Goal: Use online tool/utility: Use online tool/utility

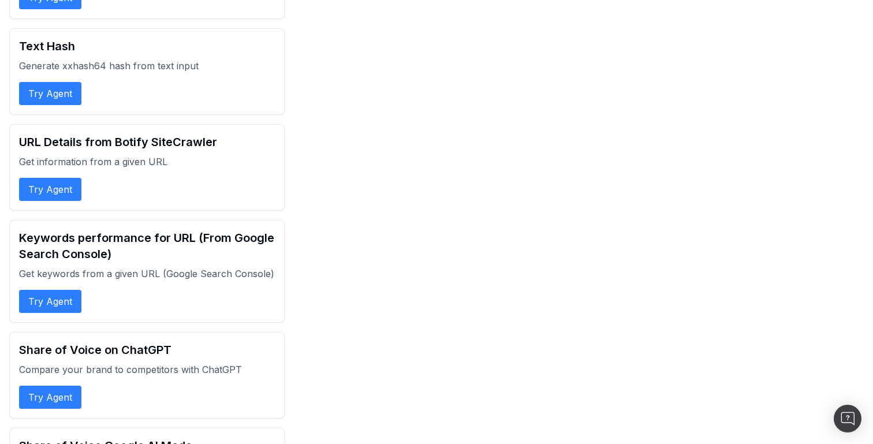
scroll to position [4395, 0]
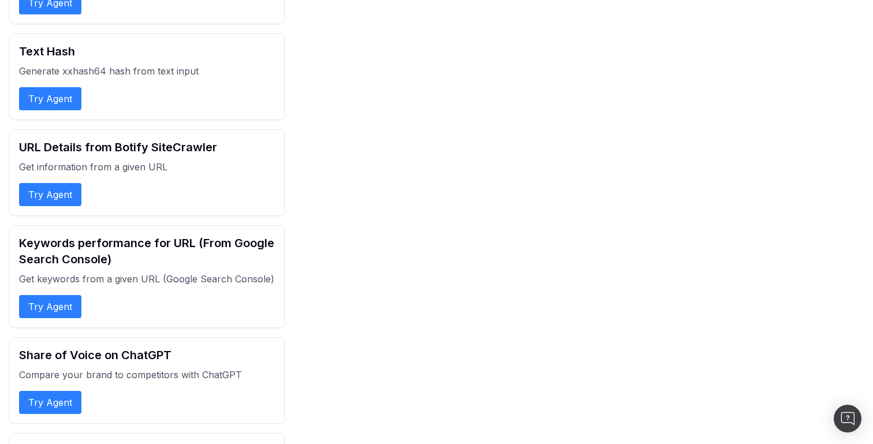
click at [117, 139] on h2 "URL Details from Botify SiteCrawler" at bounding box center [147, 147] width 256 height 16
drag, startPoint x: 117, startPoint y: 109, endPoint x: 143, endPoint y: 109, distance: 26.6
click at [117, 139] on h2 "URL Details from Botify SiteCrawler" at bounding box center [147, 147] width 256 height 16
click at [143, 139] on h2 "URL Details from Botify SiteCrawler" at bounding box center [147, 147] width 256 height 16
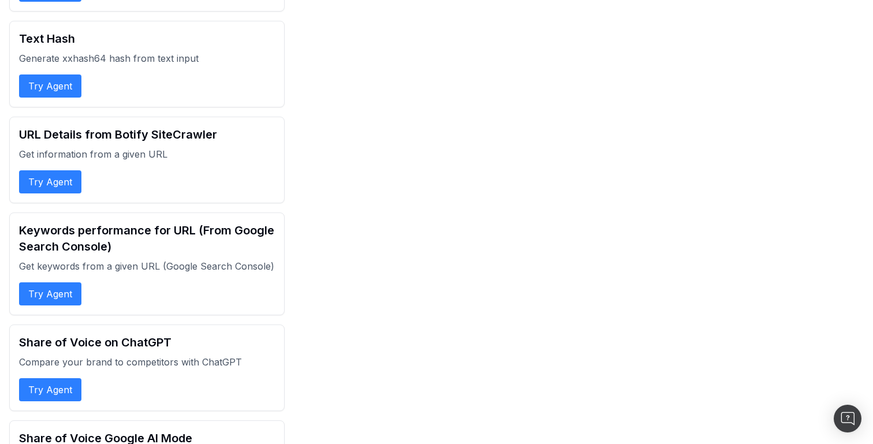
scroll to position [4394, 0]
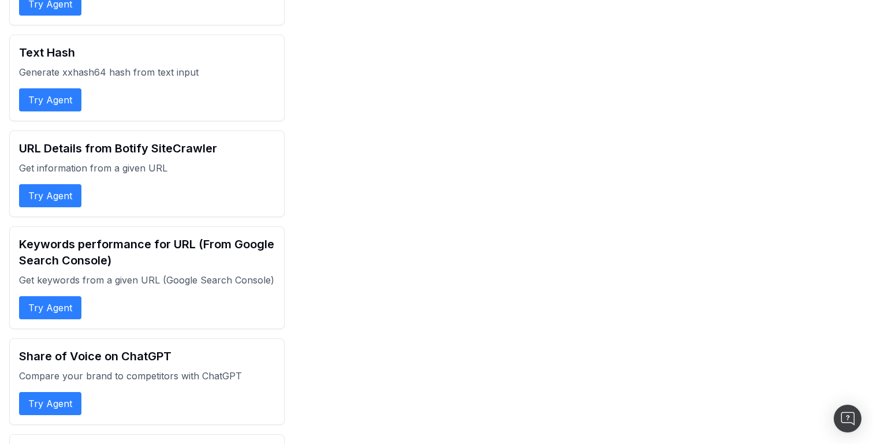
click at [131, 140] on h2 "URL Details from Botify SiteCrawler" at bounding box center [147, 148] width 256 height 16
click at [163, 140] on h2 "URL Details from Botify SiteCrawler" at bounding box center [147, 148] width 256 height 16
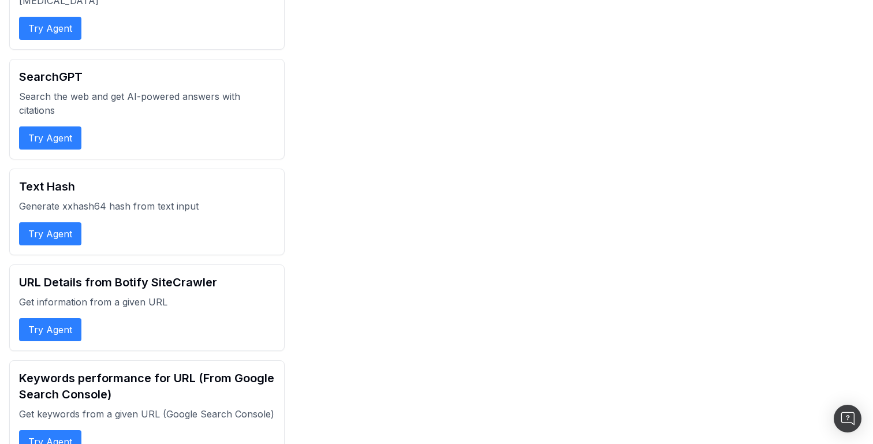
scroll to position [4252, 0]
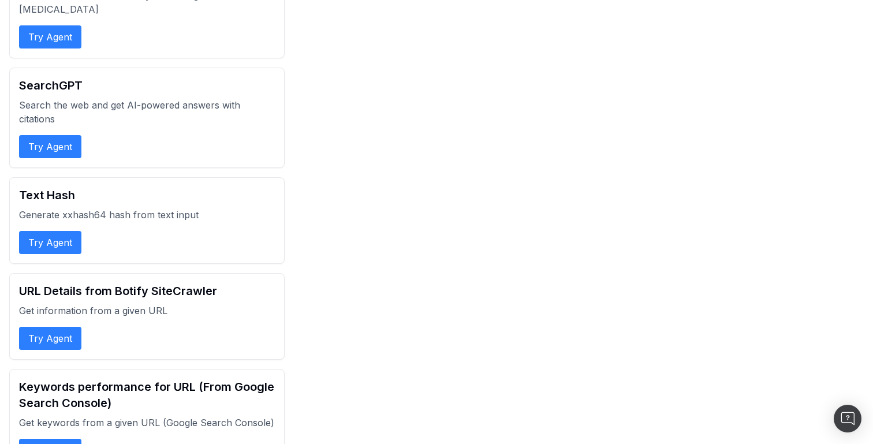
click at [102, 98] on p "Search the web and get AI-powered answers with citations" at bounding box center [147, 112] width 256 height 28
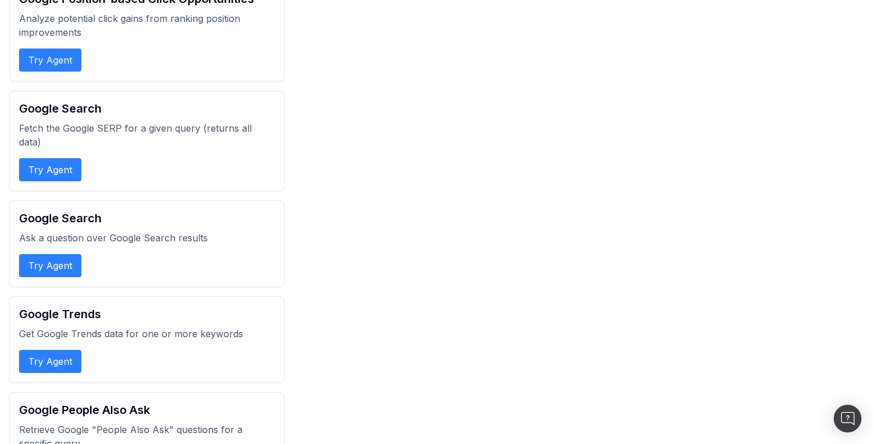
scroll to position [1018, 0]
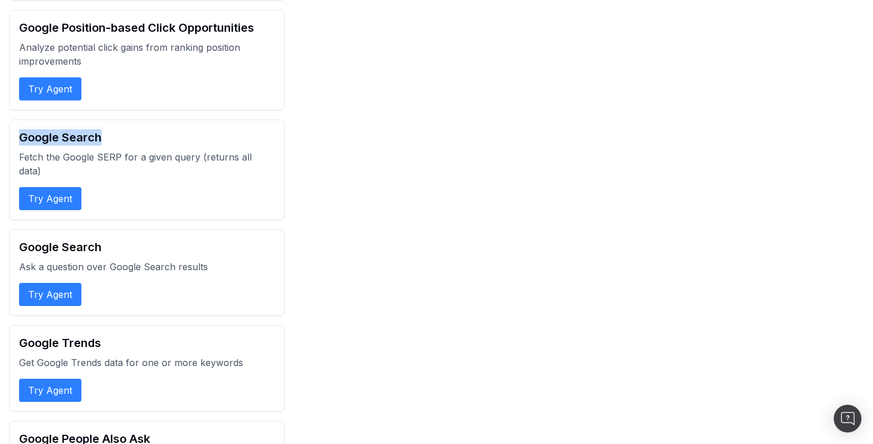
drag, startPoint x: 21, startPoint y: 140, endPoint x: 130, endPoint y: 139, distance: 109.1
click at [130, 139] on h2 "Google Search" at bounding box center [147, 137] width 256 height 16
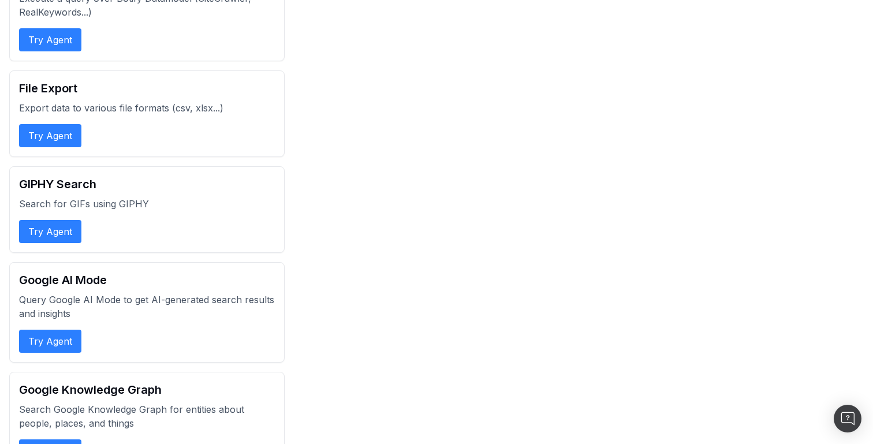
scroll to position [539, 0]
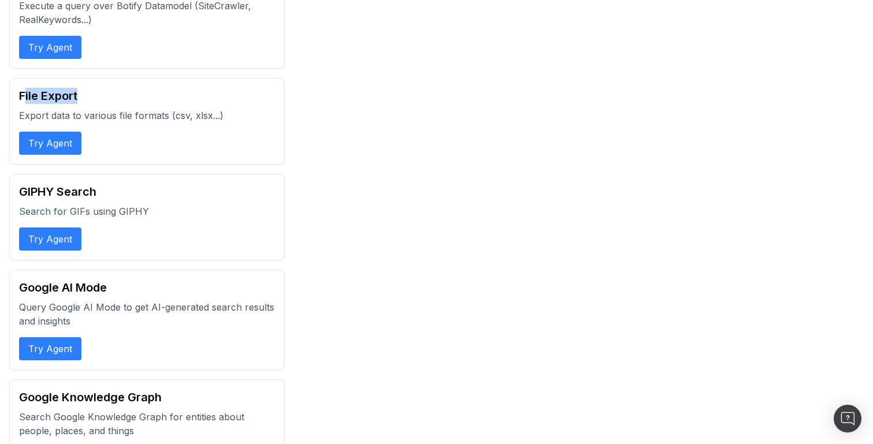
drag, startPoint x: 24, startPoint y: 96, endPoint x: 129, endPoint y: 97, distance: 105.1
click at [129, 97] on h2 "File Export" at bounding box center [147, 96] width 256 height 16
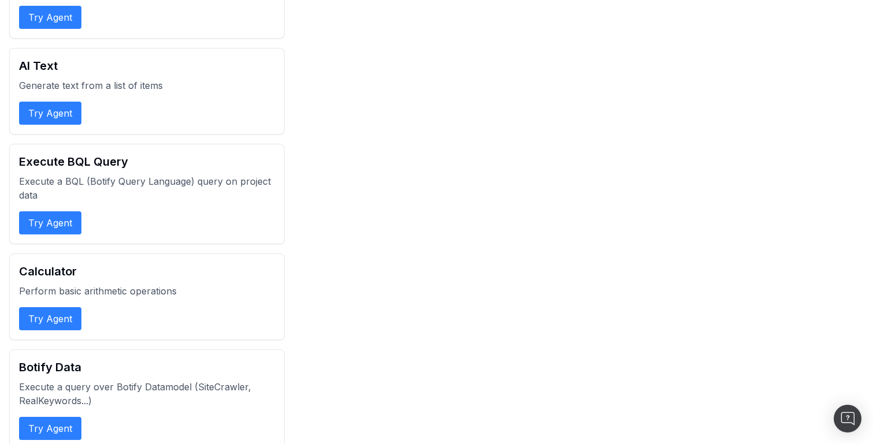
scroll to position [0, 0]
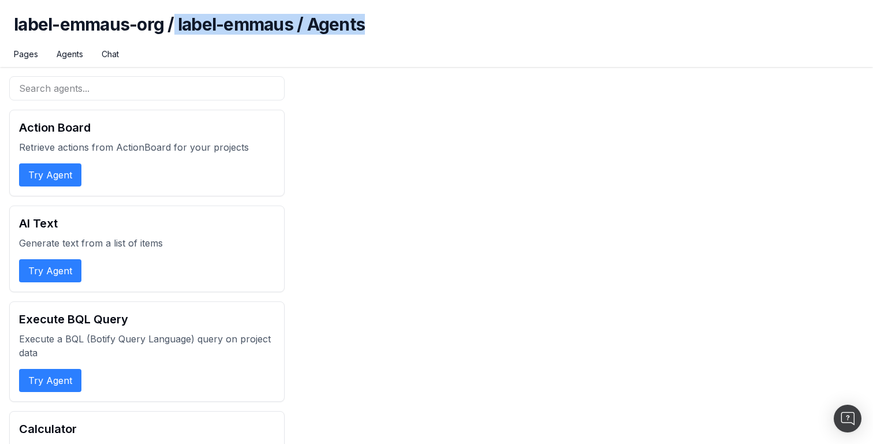
drag, startPoint x: 176, startPoint y: 21, endPoint x: 387, endPoint y: 33, distance: 211.1
click at [387, 33] on h1 "label-emmaus-org / label-emmaus / Agents" at bounding box center [436, 31] width 845 height 35
drag, startPoint x: 405, startPoint y: 19, endPoint x: 11, endPoint y: 19, distance: 394.4
click at [11, 19] on div "label-emmaus-org / label-emmaus / Agents Pages Agents Chat" at bounding box center [436, 33] width 873 height 67
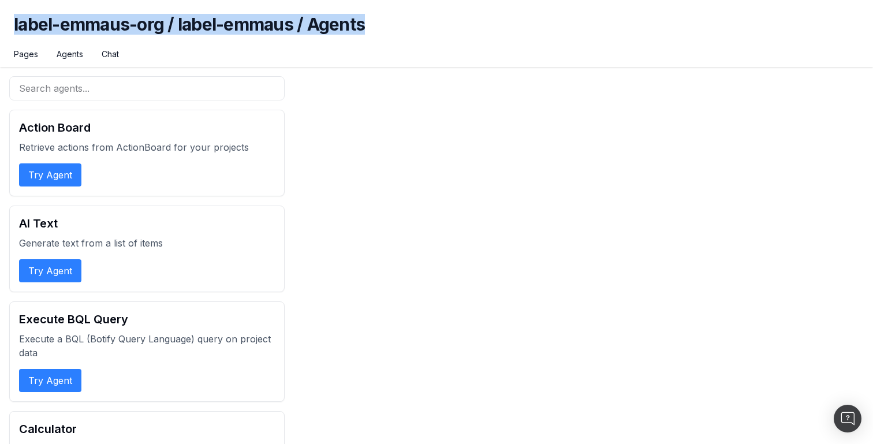
click at [11, 19] on div "label-emmaus-org / label-emmaus / Agents Pages Agents Chat" at bounding box center [436, 33] width 873 height 67
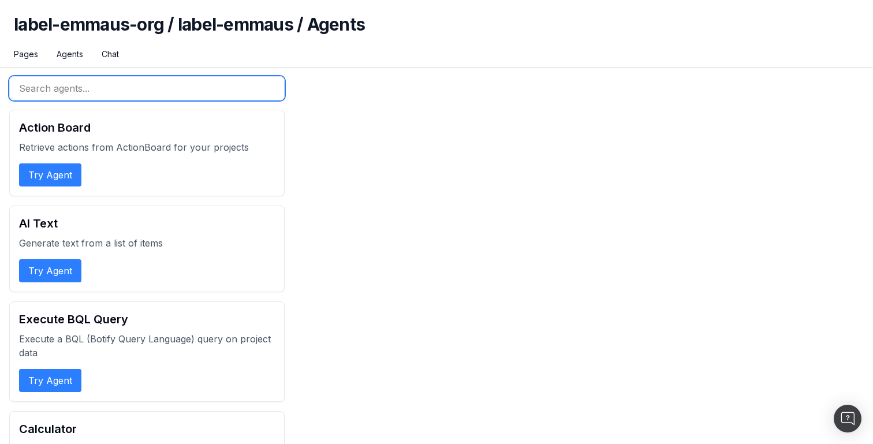
click at [156, 96] on input "text" at bounding box center [146, 88] width 275 height 24
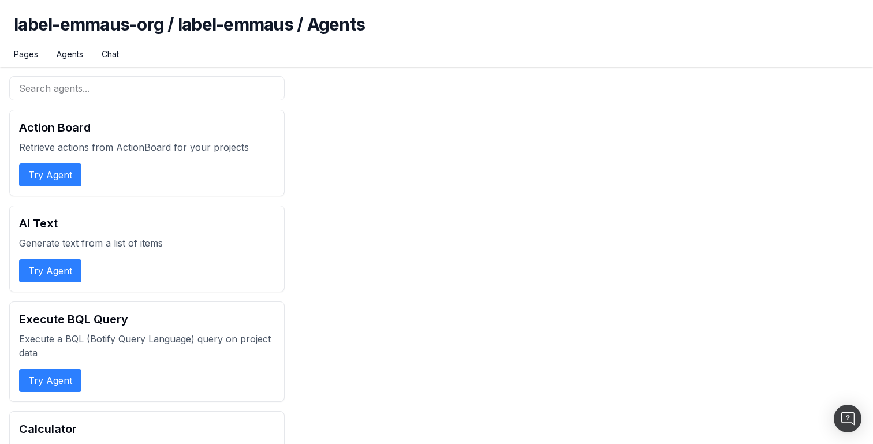
click at [61, 167] on button "Try Agent" at bounding box center [50, 174] width 62 height 23
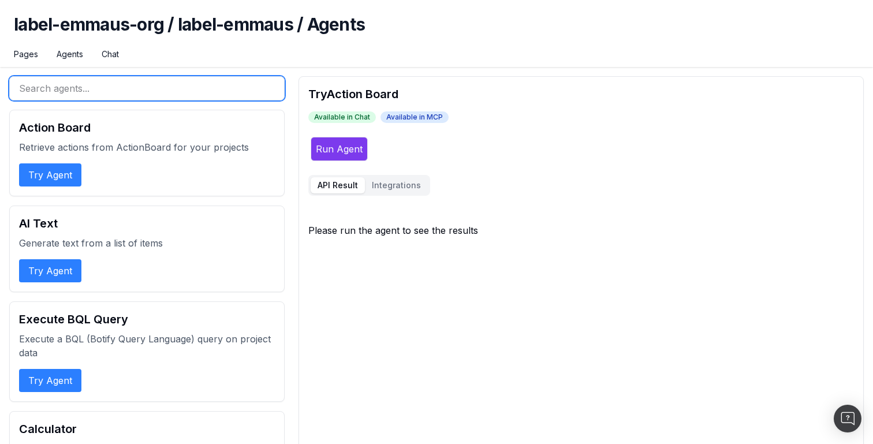
click at [75, 89] on input "text" at bounding box center [146, 88] width 275 height 24
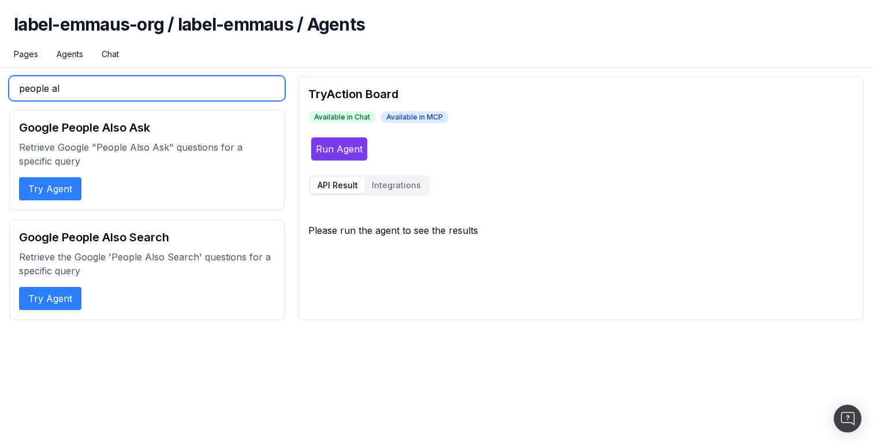
type input "people al"
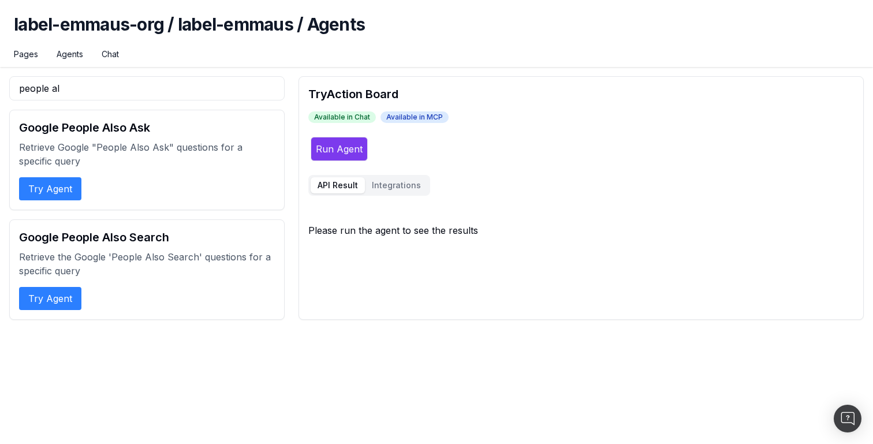
click at [42, 192] on button "Try Agent" at bounding box center [50, 188] width 62 height 23
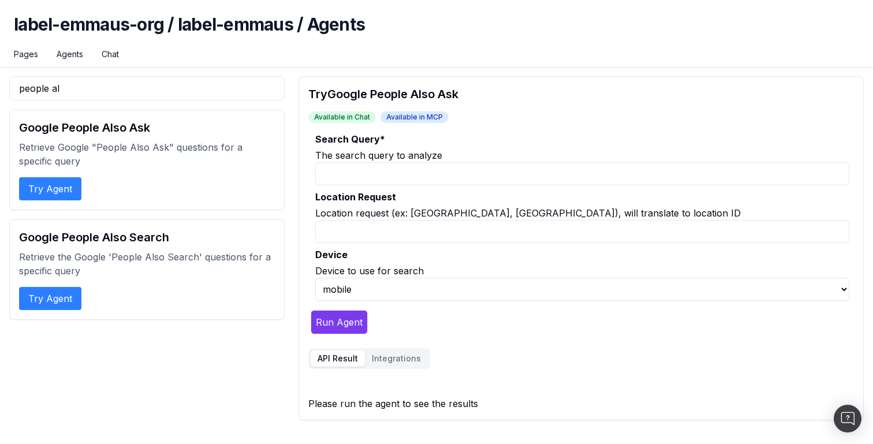
click at [56, 294] on button "Try Agent" at bounding box center [50, 298] width 62 height 23
click at [72, 197] on button "Try Agent" at bounding box center [50, 188] width 62 height 23
